Goal: Information Seeking & Learning: Learn about a topic

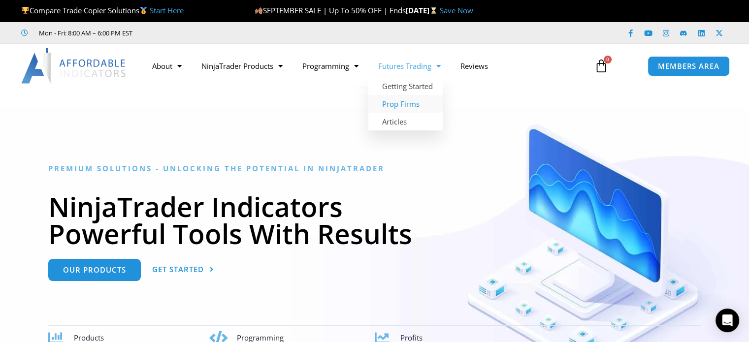
click at [415, 104] on link "Prop Firms" at bounding box center [405, 104] width 74 height 18
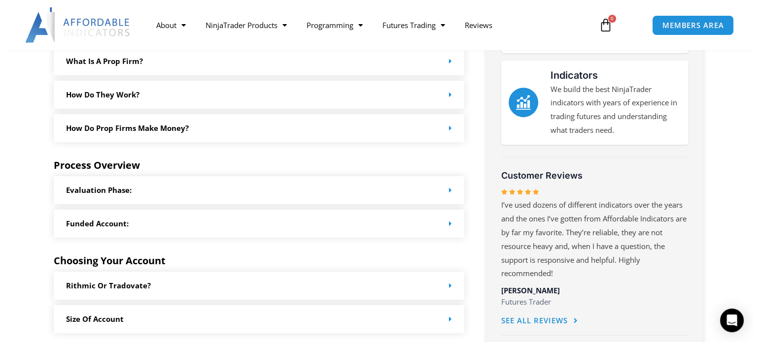
scroll to position [396, 0]
